Goal: Find specific page/section: Find specific page/section

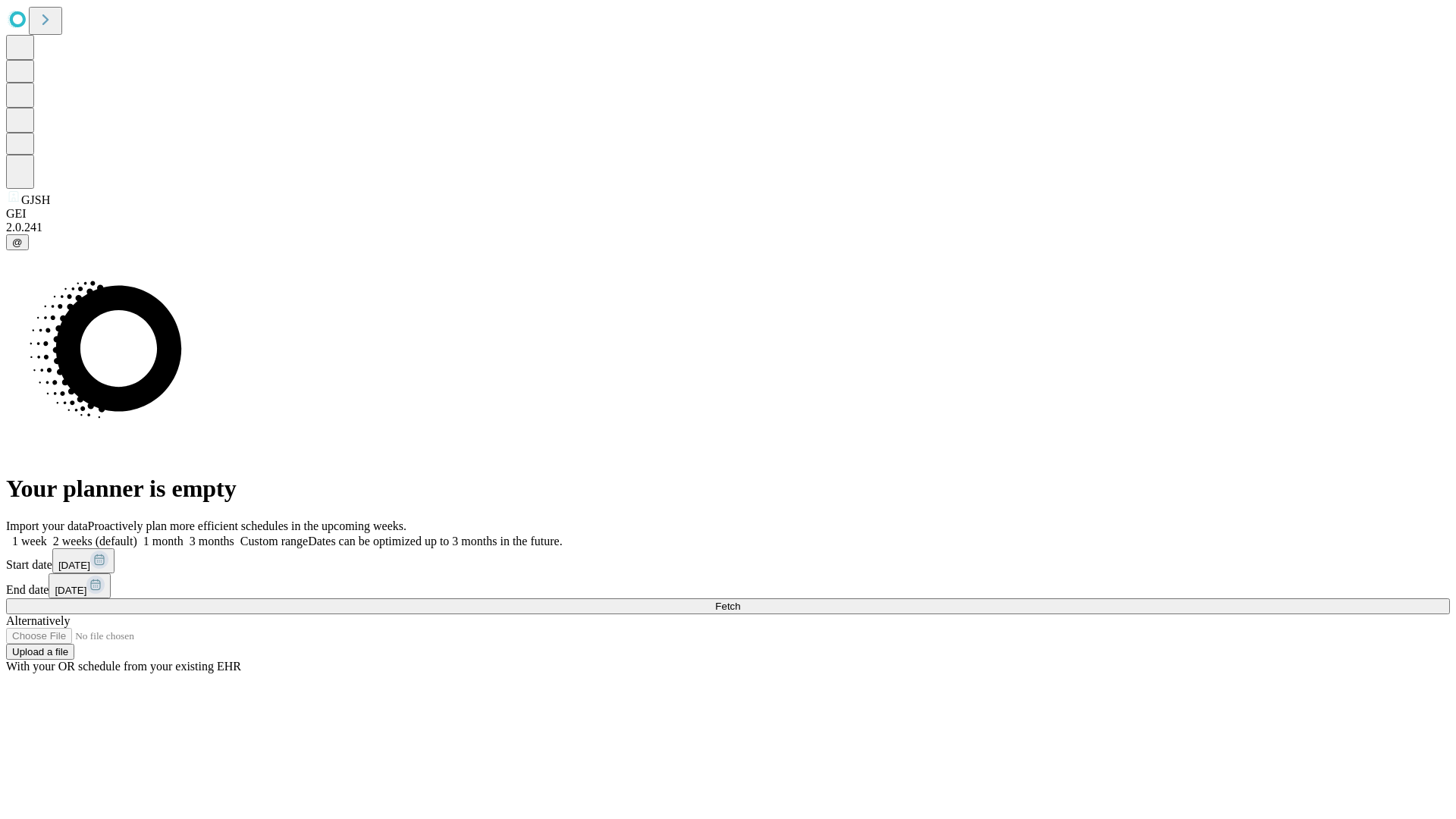
click at [740, 601] on span "Fetch" at bounding box center [727, 606] width 25 height 11
